Goal: Transaction & Acquisition: Purchase product/service

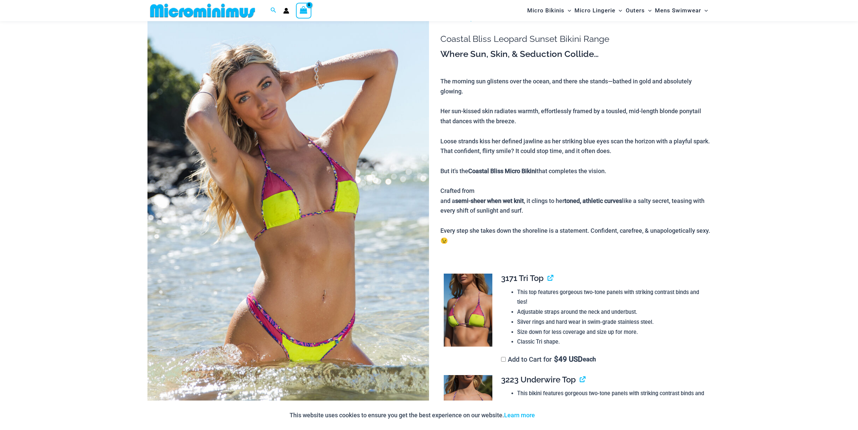
scroll to position [71, 0]
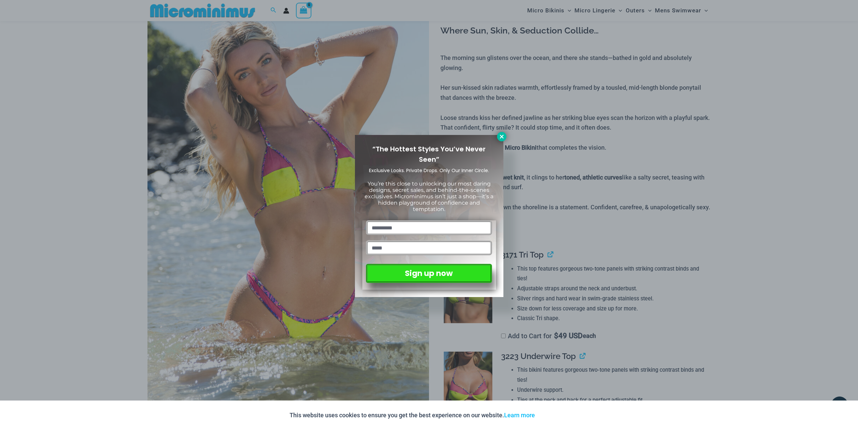
click at [503, 135] on icon at bounding box center [502, 137] width 6 height 6
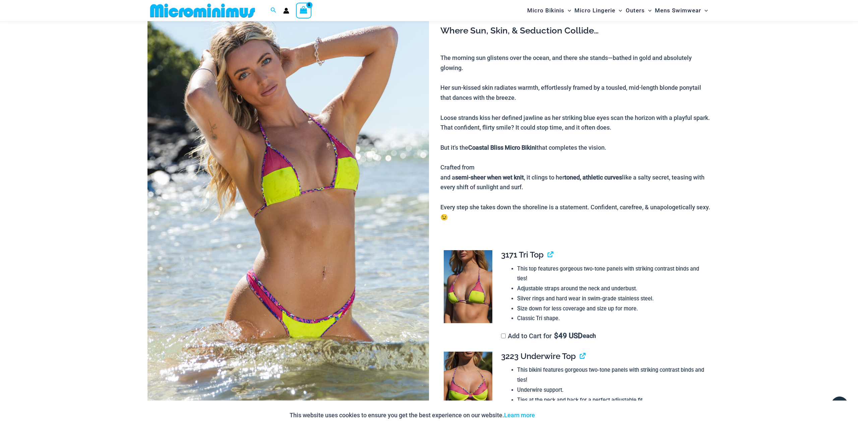
click at [351, 236] on img at bounding box center [289, 202] width 282 height 425
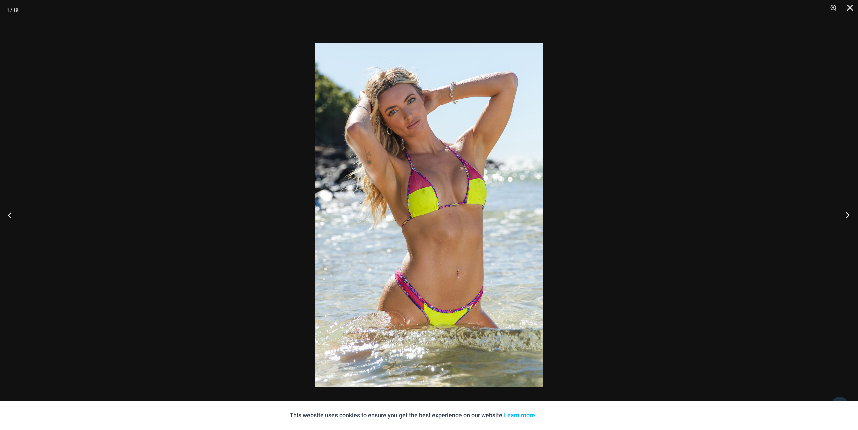
click at [851, 217] on button "Next" at bounding box center [845, 215] width 25 height 34
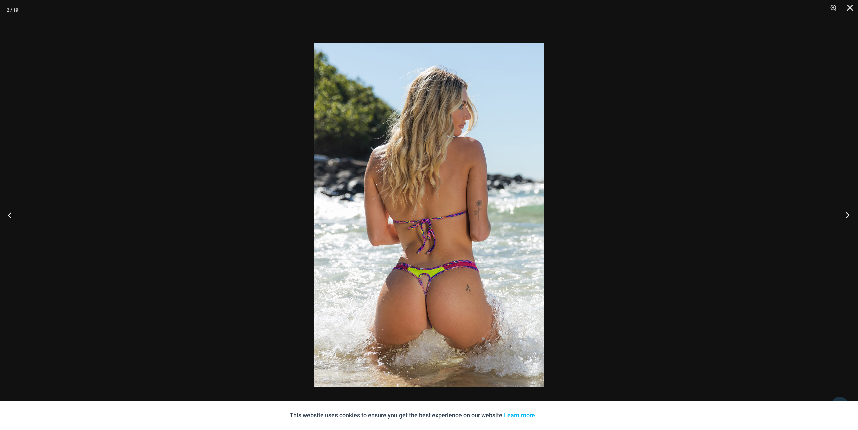
click at [847, 217] on button "Next" at bounding box center [845, 215] width 25 height 34
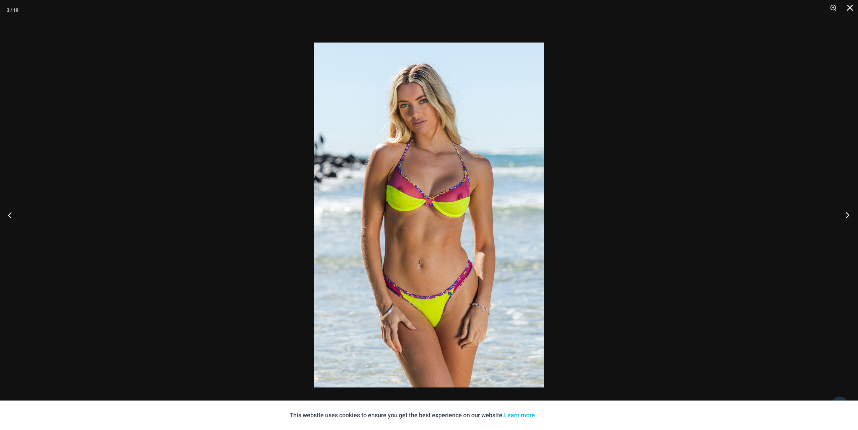
click at [841, 217] on button "Next" at bounding box center [845, 215] width 25 height 34
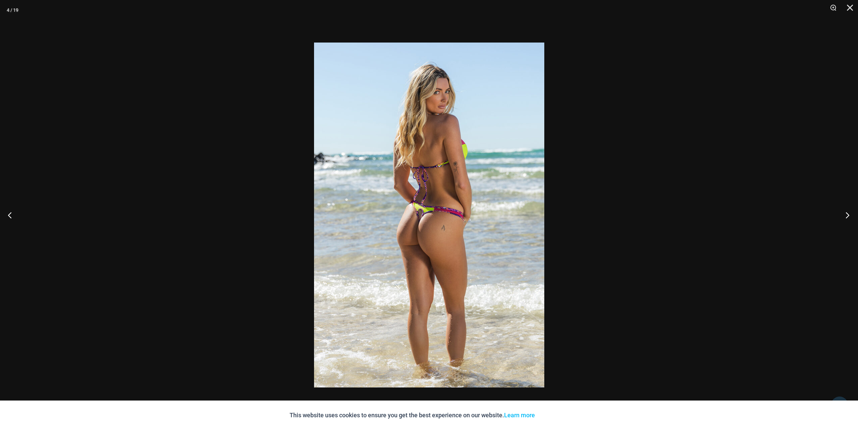
click at [838, 218] on button "Next" at bounding box center [845, 215] width 25 height 34
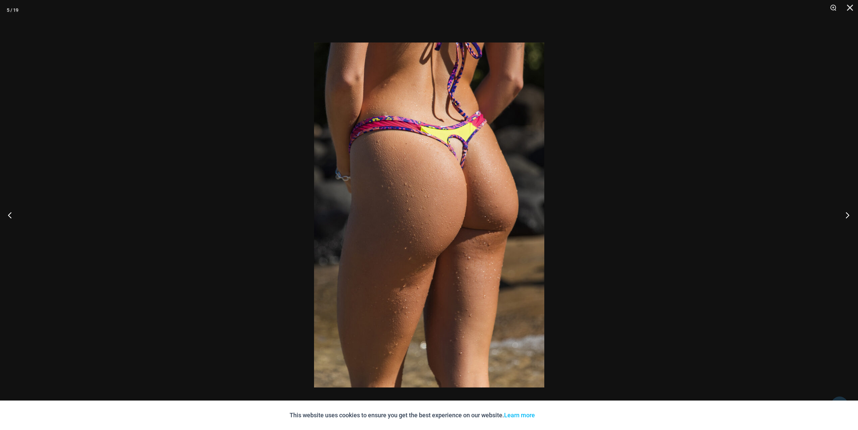
click at [838, 218] on button "Next" at bounding box center [845, 215] width 25 height 34
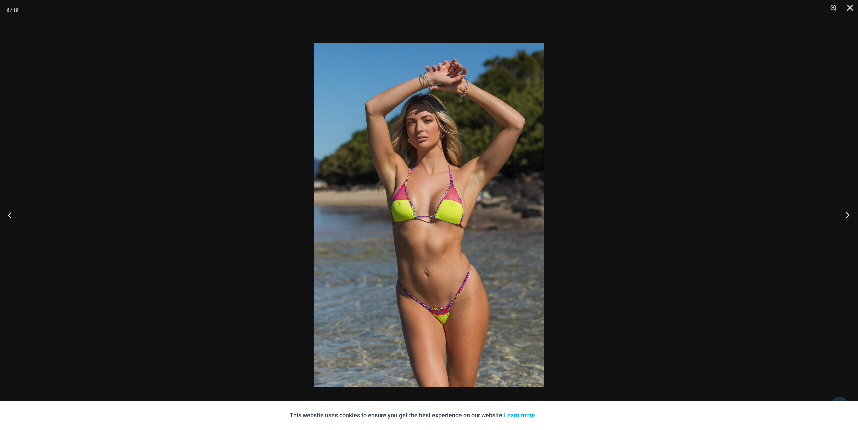
click at [835, 219] on button "Next" at bounding box center [845, 215] width 25 height 34
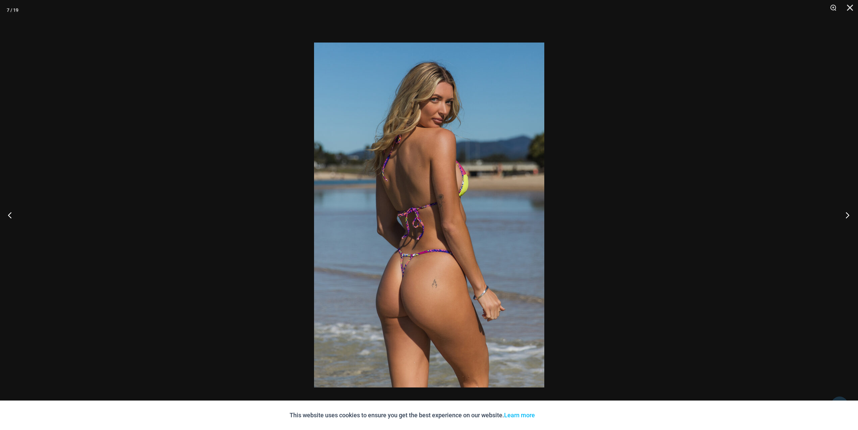
click at [835, 219] on button "Next" at bounding box center [845, 215] width 25 height 34
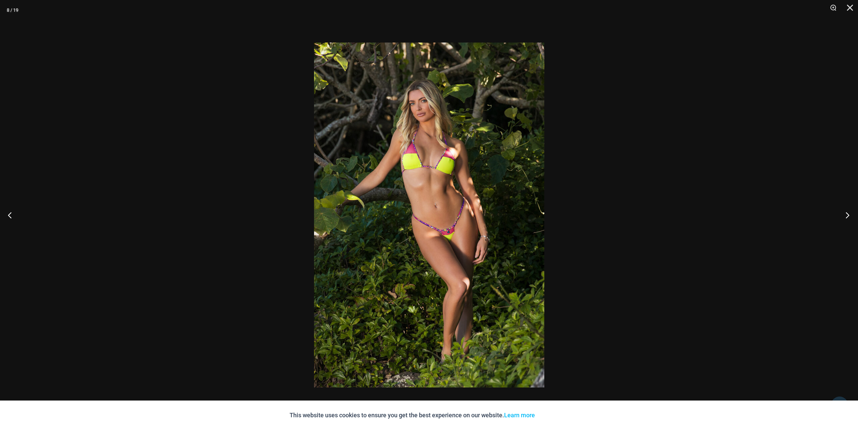
click at [835, 219] on button "Next" at bounding box center [845, 215] width 25 height 34
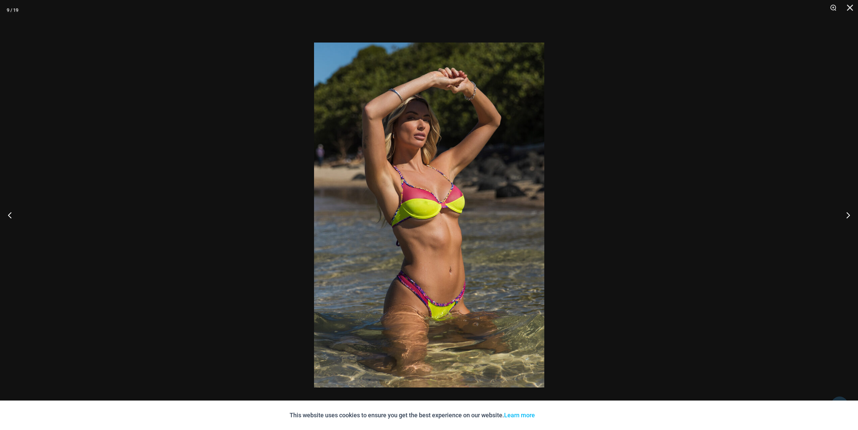
click at [830, 219] on div at bounding box center [429, 215] width 858 height 430
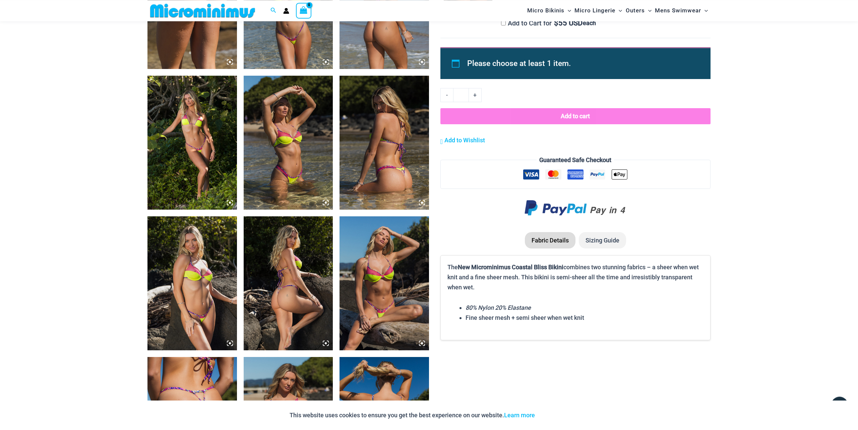
scroll to position [836, 0]
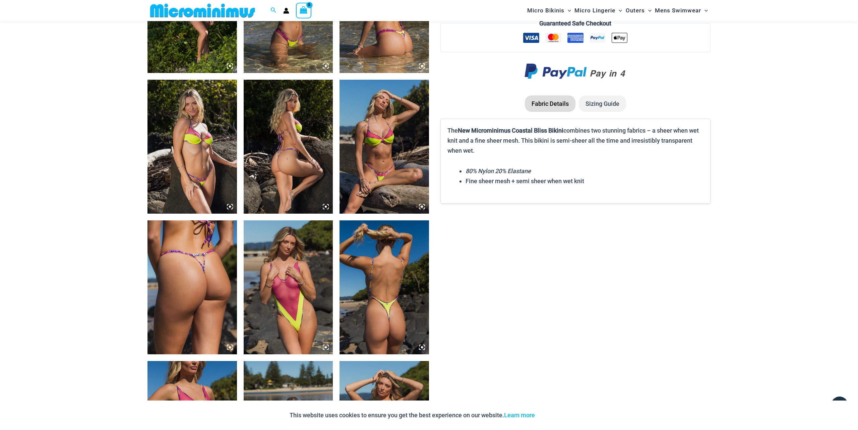
click at [292, 315] on img at bounding box center [289, 288] width 90 height 134
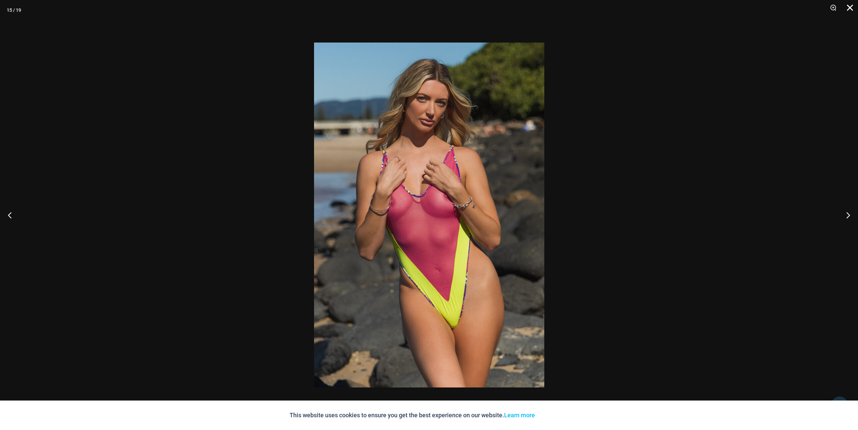
click at [850, 10] on button "Close" at bounding box center [847, 10] width 17 height 20
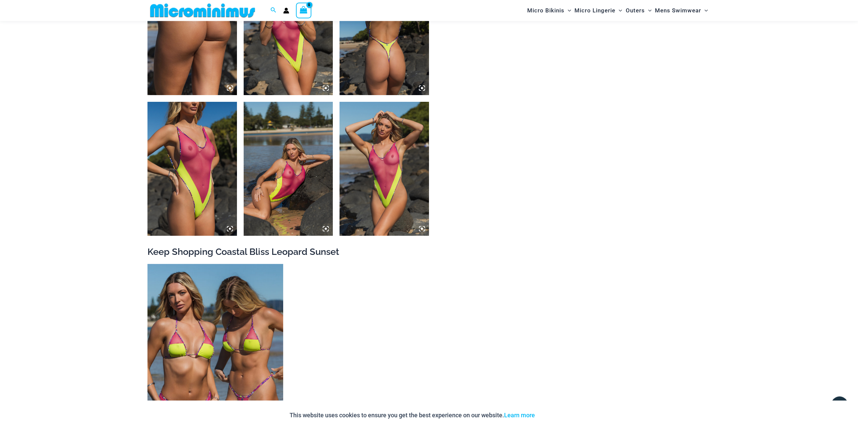
scroll to position [1180, 0]
